Goal: Transaction & Acquisition: Purchase product/service

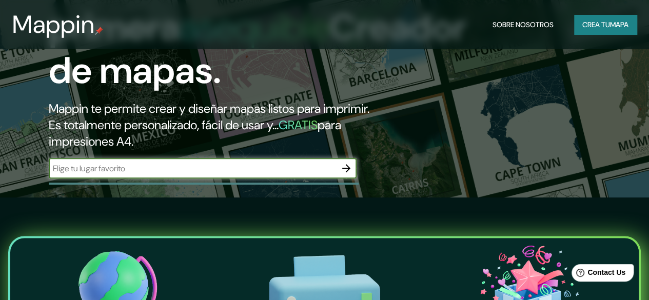
click at [146, 175] on input "text" at bounding box center [192, 169] width 287 height 12
type input "poza rica"
click at [349, 172] on icon "button" at bounding box center [346, 168] width 8 height 8
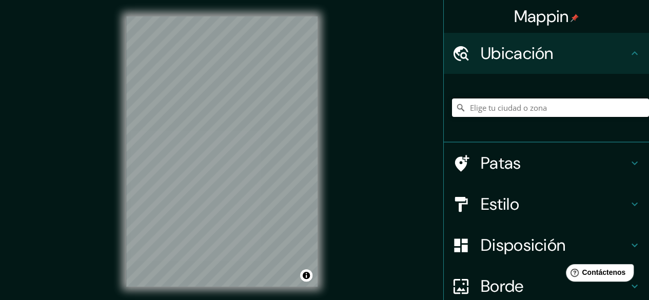
click at [514, 105] on input "Elige tu ciudad o zona" at bounding box center [550, 108] width 197 height 18
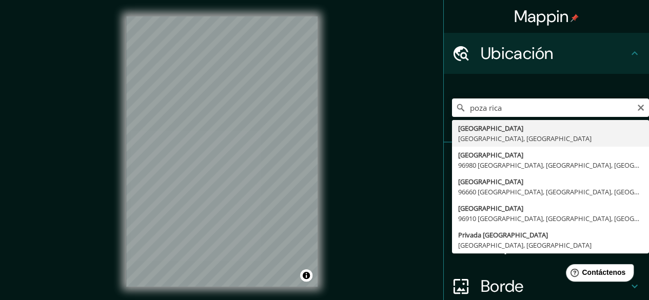
type input "Poza Rica, Estado de Veracruz, México"
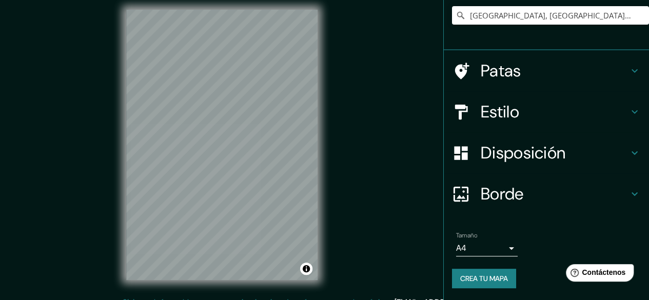
scroll to position [19, 0]
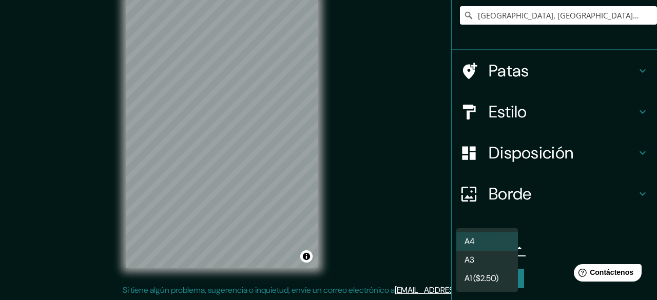
click at [487, 254] on body "Mappin Ubicación Poza Rica, Estado de Veracruz, México Patas Estilo Disposición…" at bounding box center [328, 131] width 657 height 300
click at [477, 262] on li "A3" at bounding box center [487, 261] width 62 height 19
click at [475, 254] on body "Mappin Ubicación Poza Rica, Estado de Veracruz, México Patas Estilo Disposición…" at bounding box center [328, 131] width 657 height 300
click at [475, 237] on li "A4" at bounding box center [487, 242] width 62 height 19
type input "single"
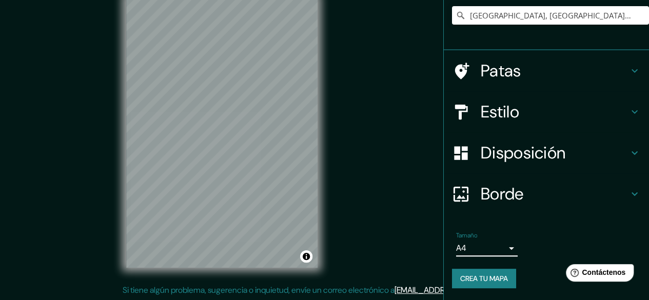
drag, startPoint x: 495, startPoint y: 214, endPoint x: 490, endPoint y: 208, distance: 8.0
click at [494, 214] on div "Borde" at bounding box center [546, 194] width 205 height 41
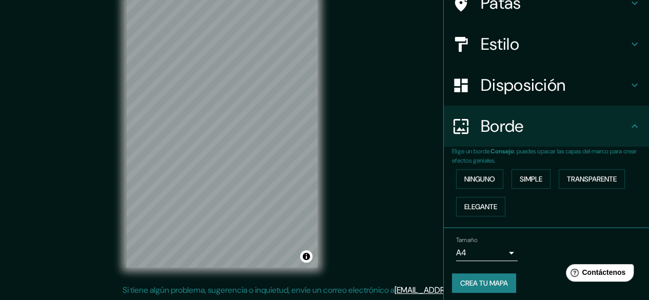
scroll to position [76, 0]
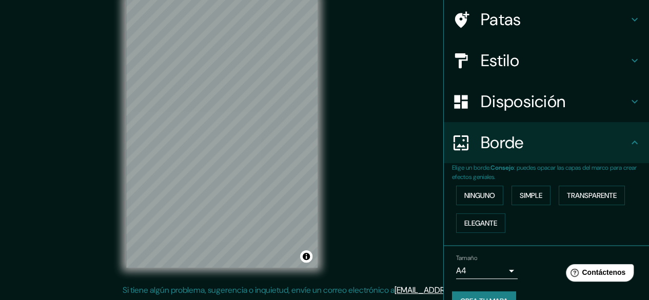
click at [495, 103] on font "Disposición" at bounding box center [523, 102] width 85 height 22
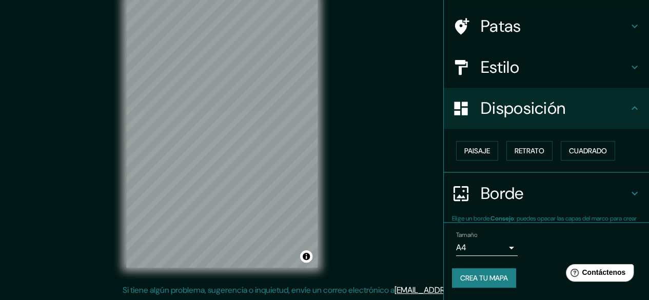
scroll to position [69, 0]
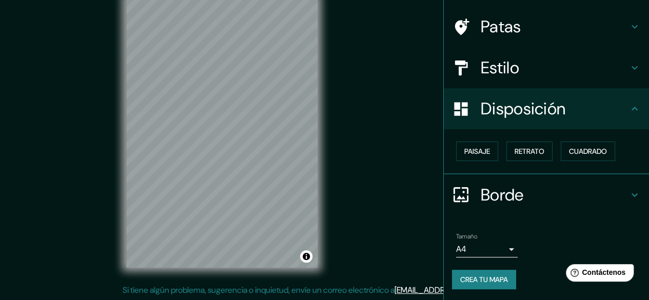
click at [488, 83] on div "Estilo" at bounding box center [546, 67] width 205 height 41
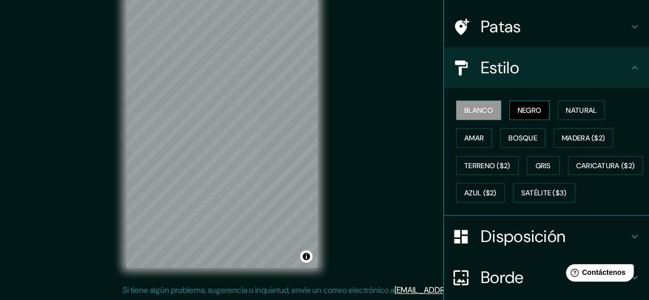
click at [524, 107] on font "Negro" at bounding box center [530, 110] width 24 height 9
click at [566, 110] on font "Natural" at bounding box center [581, 110] width 31 height 9
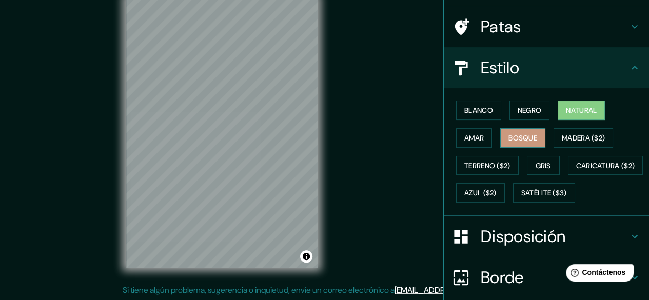
click at [516, 137] on font "Bosque" at bounding box center [523, 137] width 29 height 9
click at [467, 140] on font "Amar" at bounding box center [475, 137] width 20 height 9
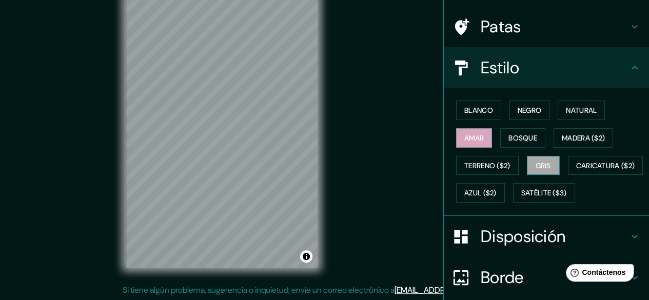
click at [538, 156] on button "Gris" at bounding box center [543, 166] width 33 height 20
click at [573, 109] on font "Natural" at bounding box center [581, 110] width 31 height 9
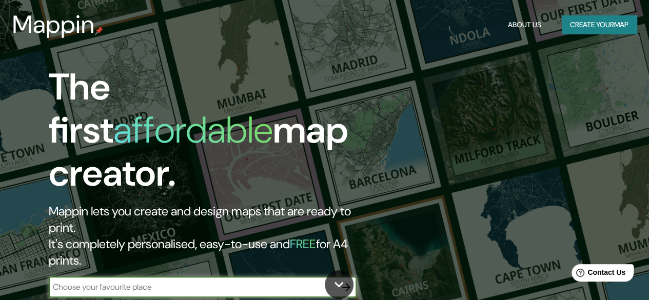
click at [113, 281] on input "text" at bounding box center [192, 287] width 287 height 12
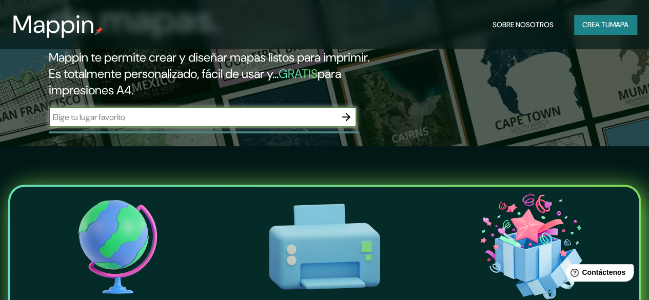
click at [352, 127] on button "button" at bounding box center [346, 117] width 21 height 21
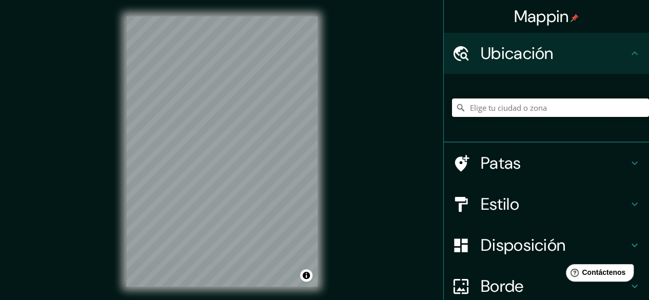
click at [495, 109] on input "Elige tu ciudad o zona" at bounding box center [550, 108] width 197 height 18
type input "Poza Rica, Estado de Veracruz, México"
click at [501, 204] on font "Estilo" at bounding box center [500, 205] width 39 height 22
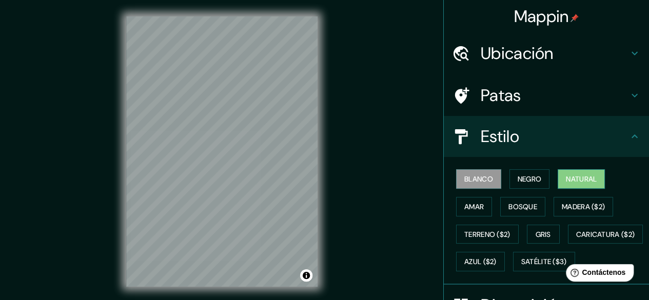
click at [580, 175] on font "Natural" at bounding box center [581, 179] width 31 height 9
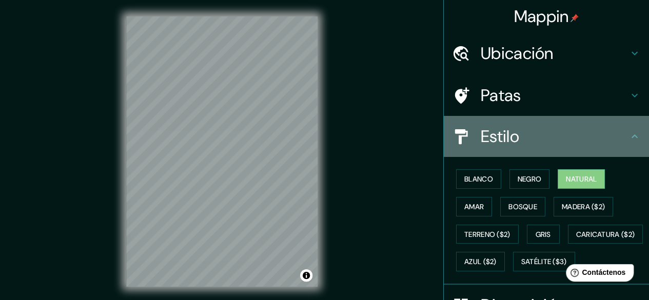
click at [561, 137] on h4 "Estilo" at bounding box center [555, 136] width 148 height 21
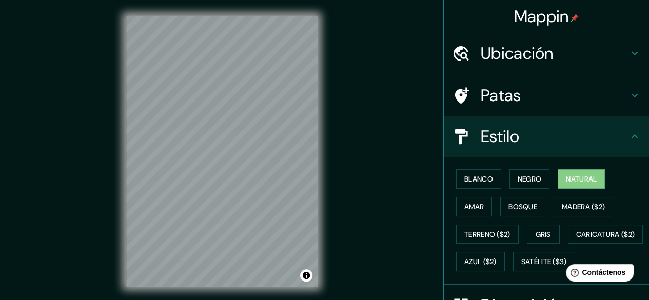
click at [605, 141] on h4 "Estilo" at bounding box center [555, 136] width 148 height 21
click at [478, 199] on button "Amar" at bounding box center [474, 207] width 36 height 20
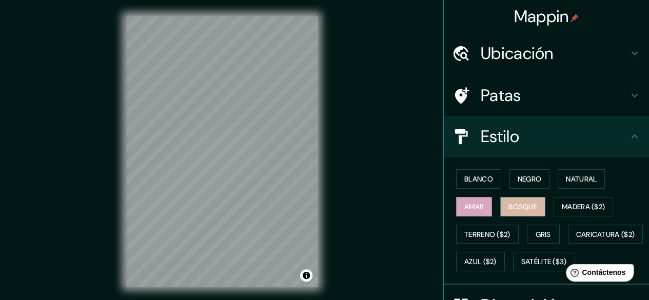
click at [515, 207] on font "Bosque" at bounding box center [523, 206] width 29 height 9
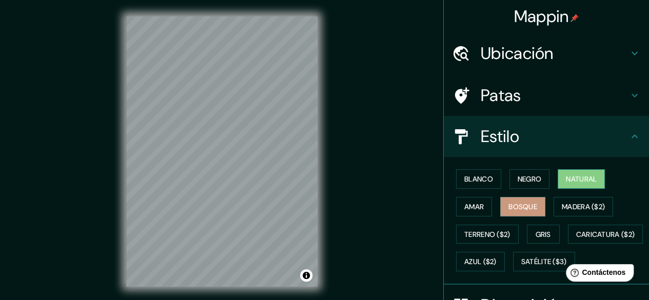
click at [568, 173] on font "Natural" at bounding box center [581, 178] width 31 height 13
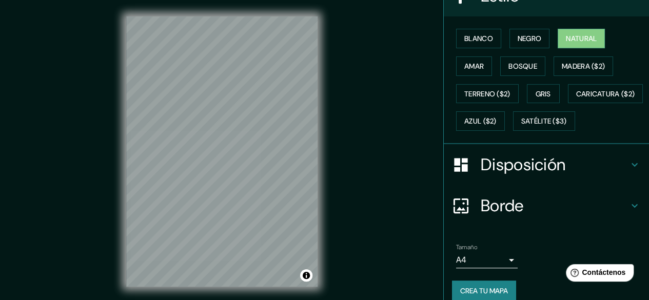
scroll to position [23, 0]
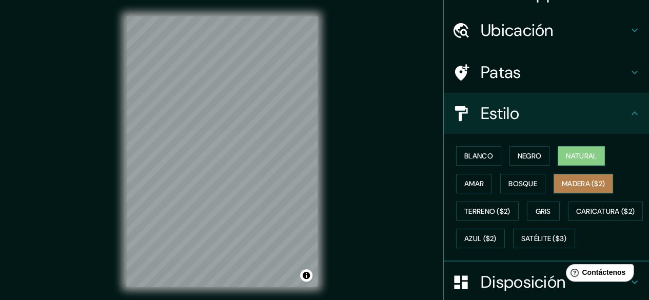
click at [562, 184] on font "Madera ($2)" at bounding box center [583, 183] width 43 height 9
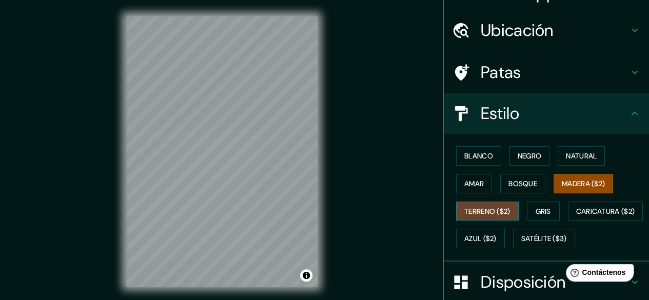
click at [478, 217] on button "Terreno ($2)" at bounding box center [487, 212] width 63 height 20
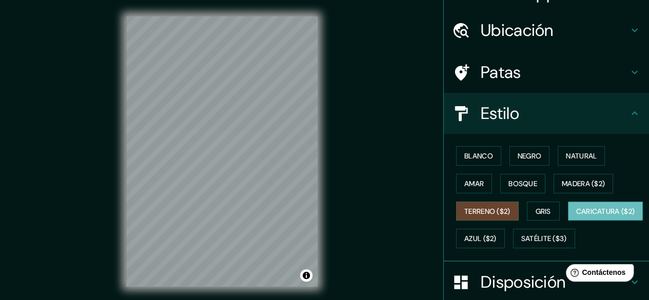
click at [577, 216] on font "Caricatura ($2)" at bounding box center [606, 211] width 59 height 9
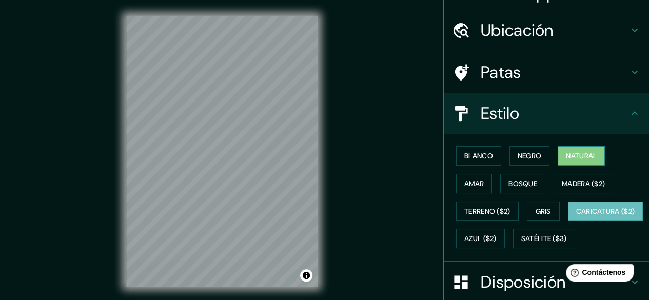
click at [566, 158] on font "Natural" at bounding box center [581, 155] width 31 height 9
click at [503, 249] on div "Blanco Negro Natural Amar Bosque Madera ($2) Terreno ($2) Gris Caricatura ($2) …" at bounding box center [550, 197] width 197 height 110
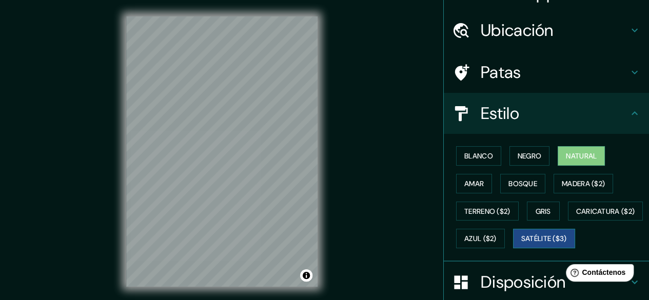
click at [513, 248] on button "Satélite ($3)" at bounding box center [544, 239] width 62 height 20
click at [558, 151] on button "Natural" at bounding box center [581, 156] width 47 height 20
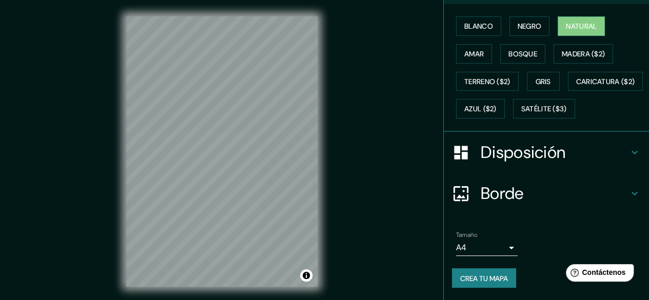
scroll to position [177, 0]
click at [492, 279] on font "Crea tu mapa" at bounding box center [485, 278] width 48 height 9
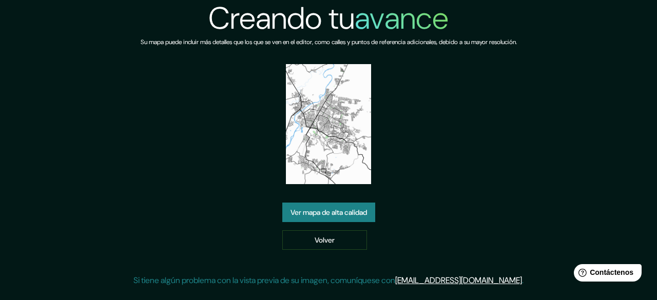
click at [304, 211] on font "Ver mapa de alta calidad" at bounding box center [329, 212] width 76 height 9
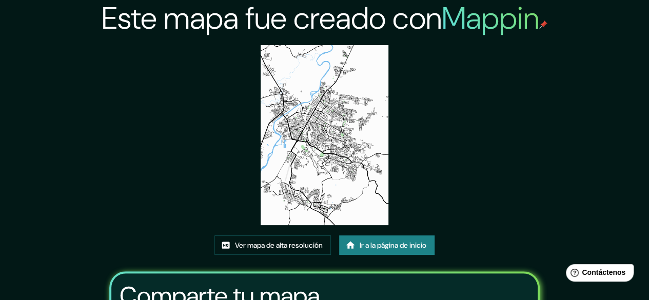
scroll to position [103, 0]
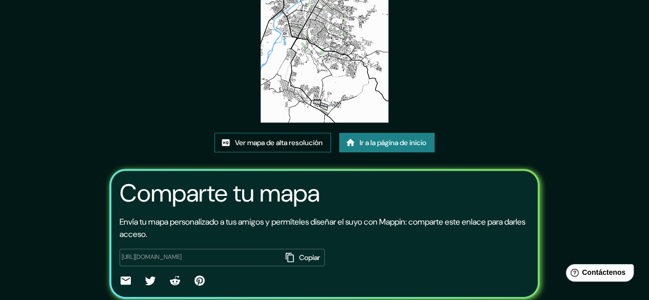
click at [260, 135] on link "Ver mapa de alta resolución" at bounding box center [273, 143] width 117 height 20
